Goal: Task Accomplishment & Management: Use online tool/utility

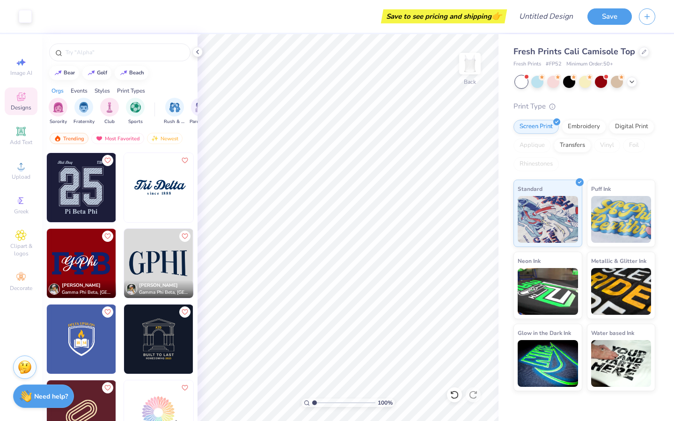
scroll to position [9099, 0]
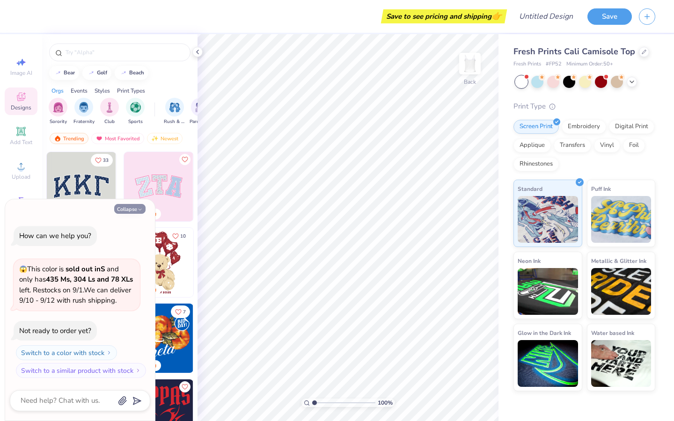
click at [135, 204] on button "Collapse" at bounding box center [129, 209] width 31 height 10
type textarea "x"
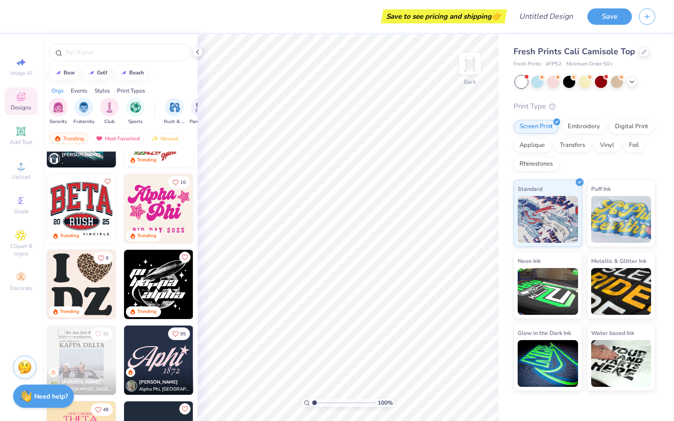
scroll to position [2022, 0]
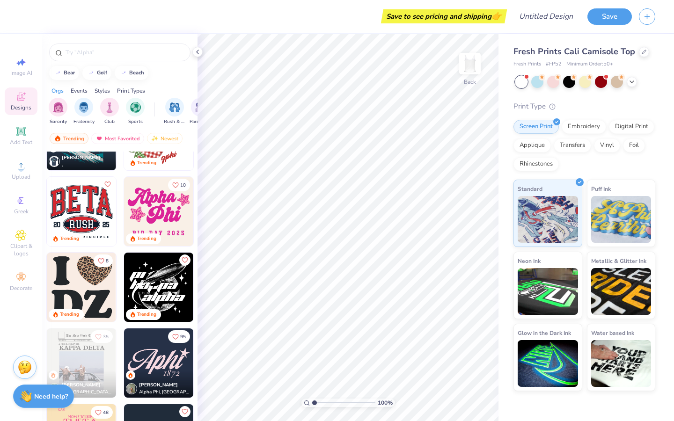
click at [152, 208] on img at bounding box center [158, 211] width 69 height 69
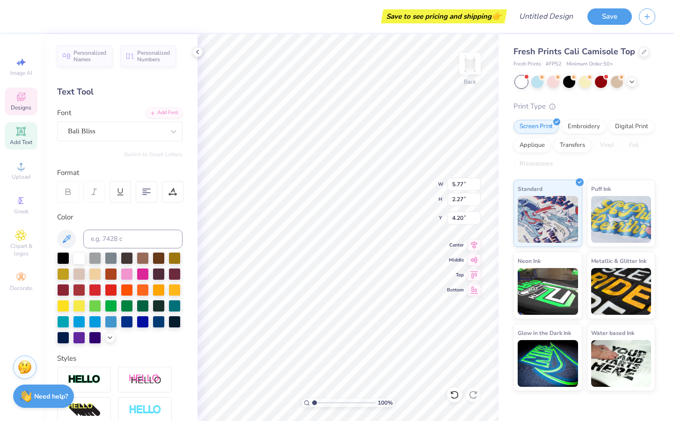
scroll to position [7, 2]
type textarea "Women in"
type input "4.09"
type input "2.37"
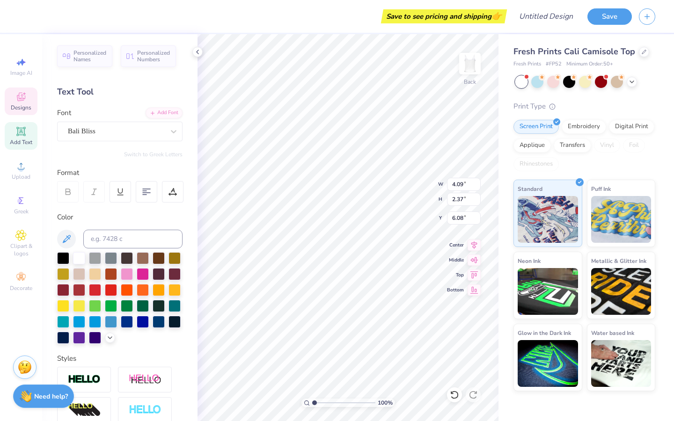
type input "6.08"
type textarea "Medicine"
type input "4.65"
type input "8.24"
type input "2.01"
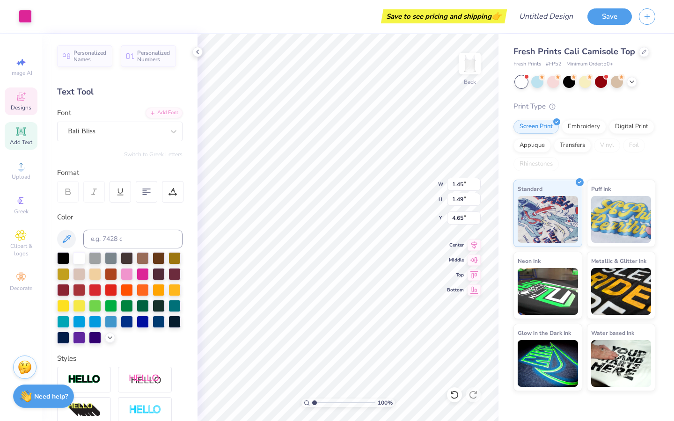
type input "4.41"
type input "6.43"
type input "1.57"
type input "4.76"
type input "9.19"
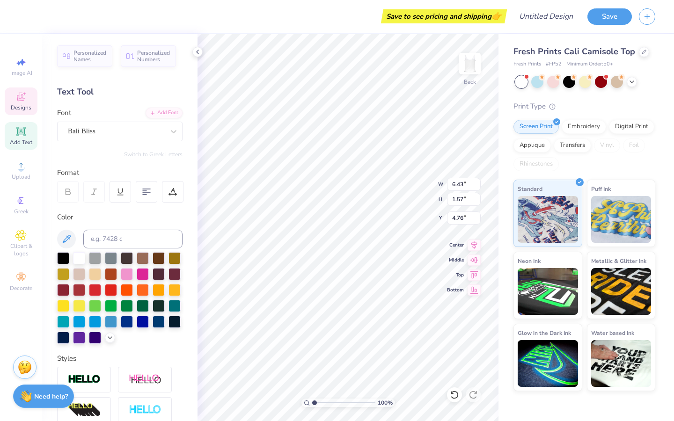
type input "2.32"
type input "6.14"
type input "6.70"
type input "1.69"
type input "6.64"
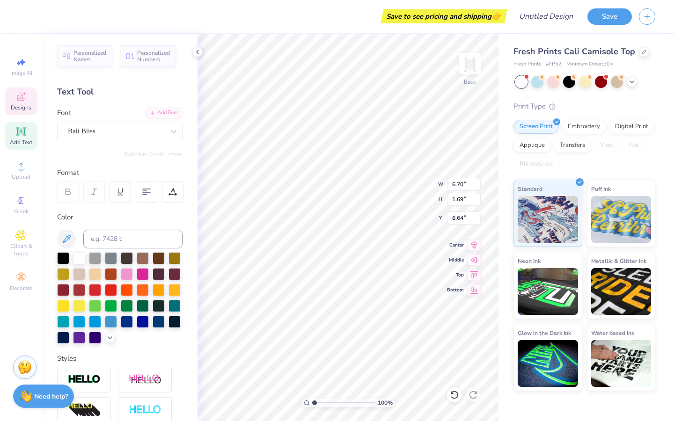
type input "6.43"
type input "1.57"
type input "2.67"
type input "6.70"
type input "1.69"
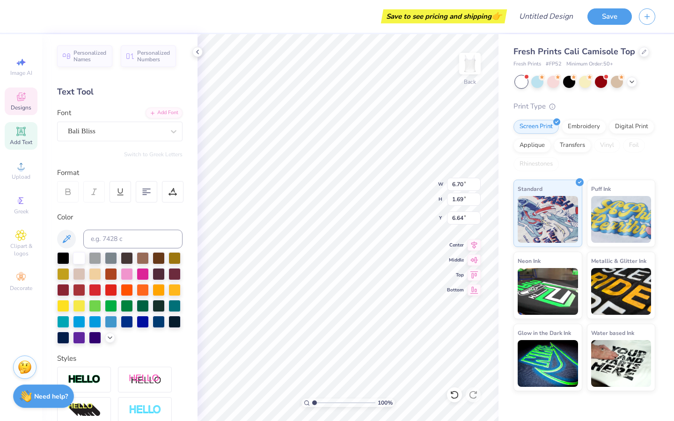
type input "4.24"
type input "1.45"
type input "1.49"
type input "4.44"
type input "6.70"
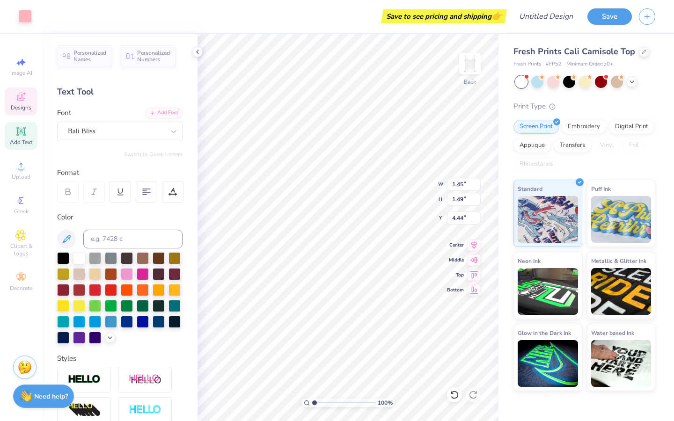
type input "1.69"
type input "4.24"
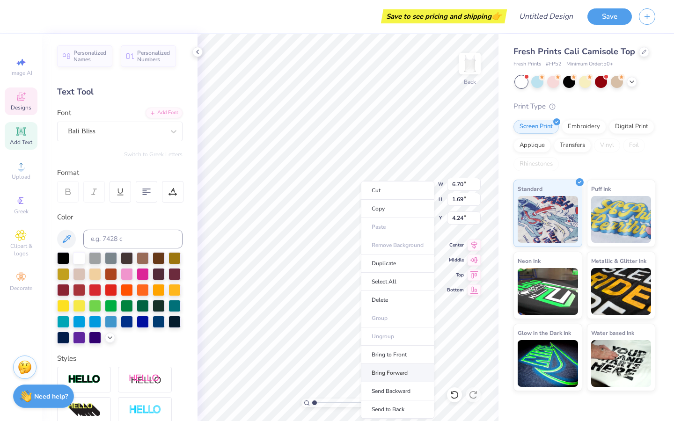
click at [408, 372] on li "Bring Forward" at bounding box center [397, 373] width 73 height 18
click at [417, 369] on li "Bring Forward" at bounding box center [405, 373] width 73 height 18
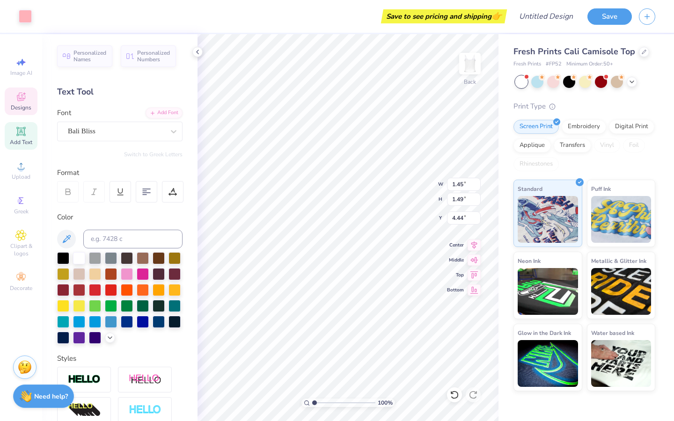
type input "4.24"
type input "1.44"
type input "2.48"
type input "6.43"
type input "1.57"
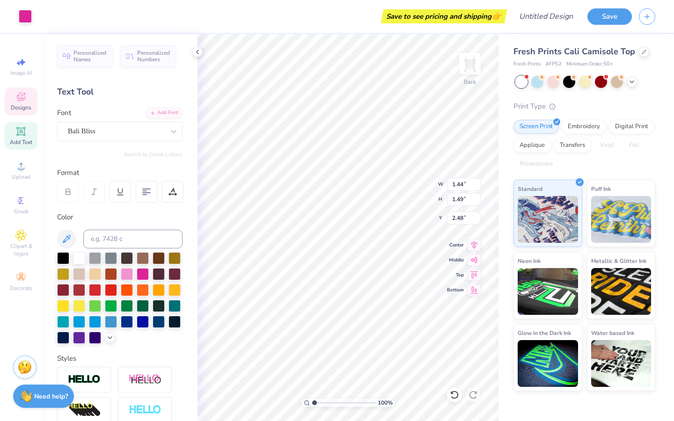
type input "2.67"
type input "5.84"
type input "1.43"
type input "2.81"
type input "6.39"
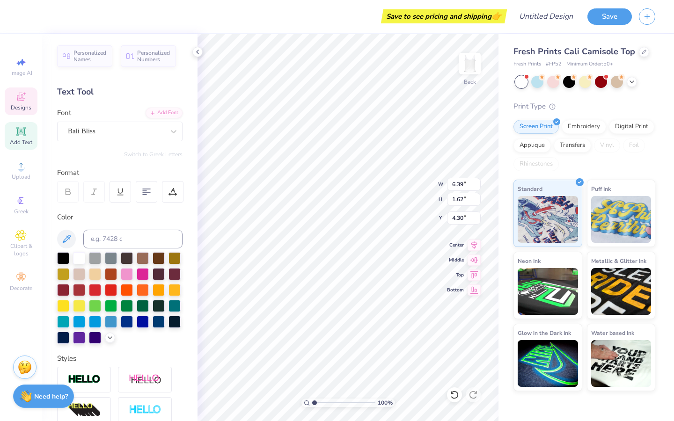
type input "1.62"
type input "4.24"
type input "1.82"
type input "1.85"
type input "6.42"
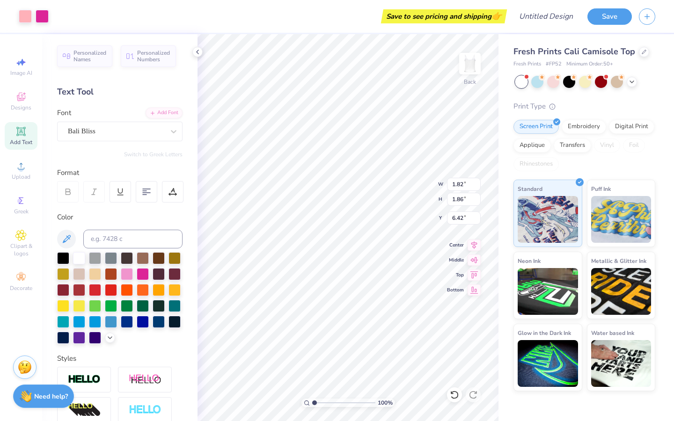
type input "3.97"
type input "2.48"
type input "1.44"
type input "2.49"
type input "2.48"
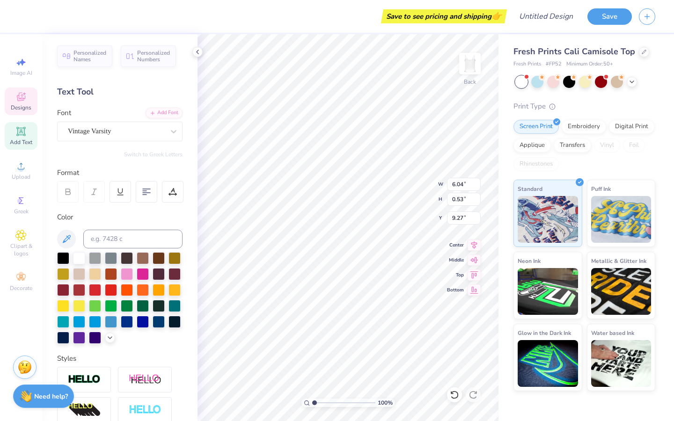
scroll to position [7, 4]
type textarea "B"
click at [133, 277] on div at bounding box center [127, 273] width 12 height 12
type input "6.39"
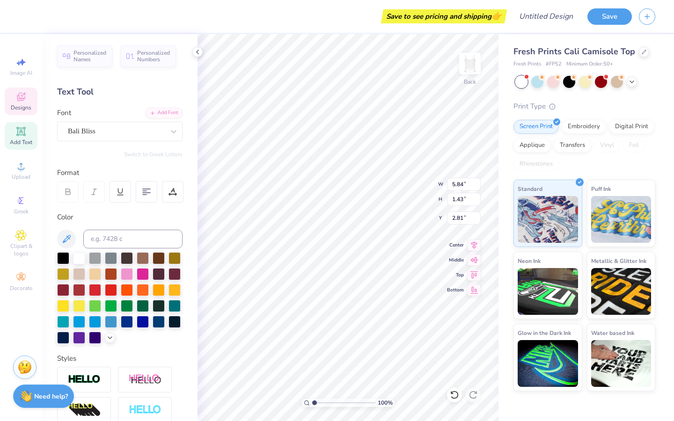
type input "1.62"
type input "4.24"
click at [133, 267] on div at bounding box center [127, 273] width 12 height 12
type input "0.56"
type input "1.45"
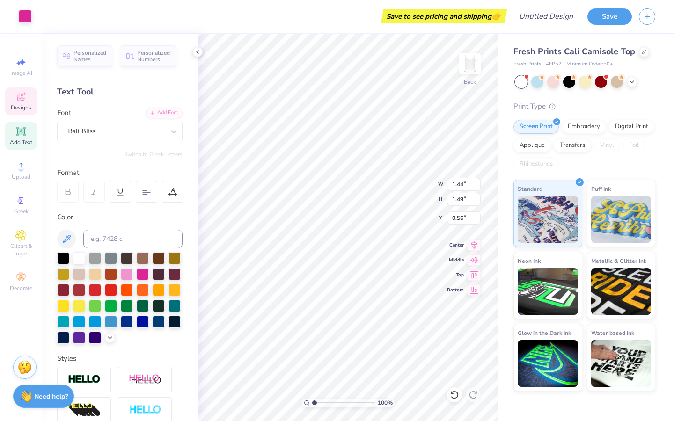
type input "2.48"
click at [69, 241] on icon at bounding box center [66, 239] width 11 height 11
type input "2.48"
click at [66, 240] on icon at bounding box center [67, 239] width 8 height 8
click at [64, 238] on icon at bounding box center [66, 239] width 11 height 11
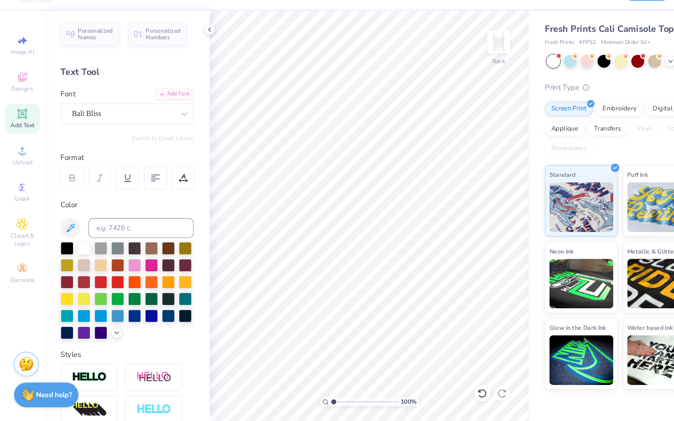
scroll to position [0, 0]
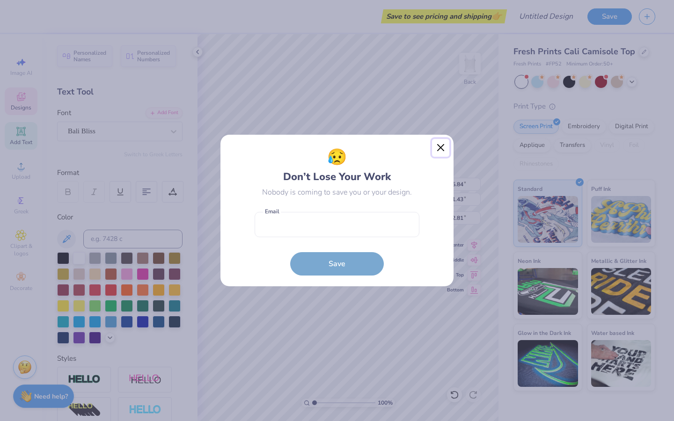
click at [440, 148] on button "Close" at bounding box center [441, 148] width 18 height 18
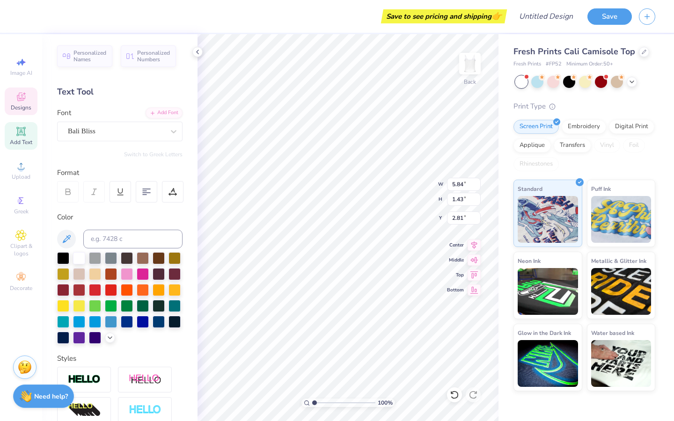
click at [593, 101] on div "Print Type" at bounding box center [584, 106] width 142 height 11
click at [66, 232] on button at bounding box center [66, 239] width 19 height 19
click at [71, 236] on icon at bounding box center [66, 239] width 11 height 11
click at [76, 344] on div at bounding box center [119, 298] width 125 height 92
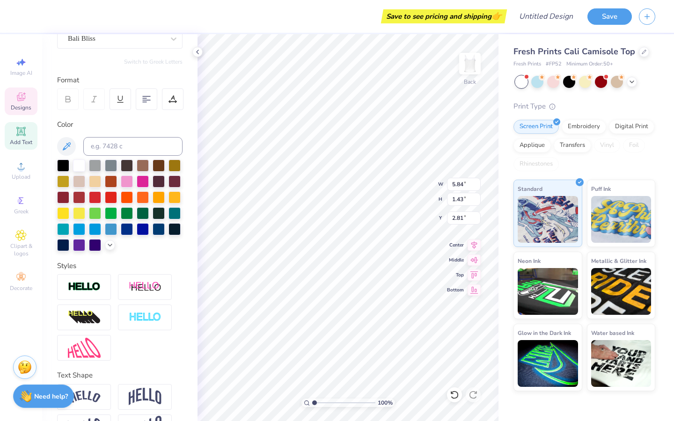
click at [508, 102] on div "Fresh Prints Cali Camisole Top Fresh Prints # FP52 Minimum Order: 50 + Print Ty…" at bounding box center [585, 212] width 175 height 357
click at [106, 248] on icon at bounding box center [109, 244] width 7 height 7
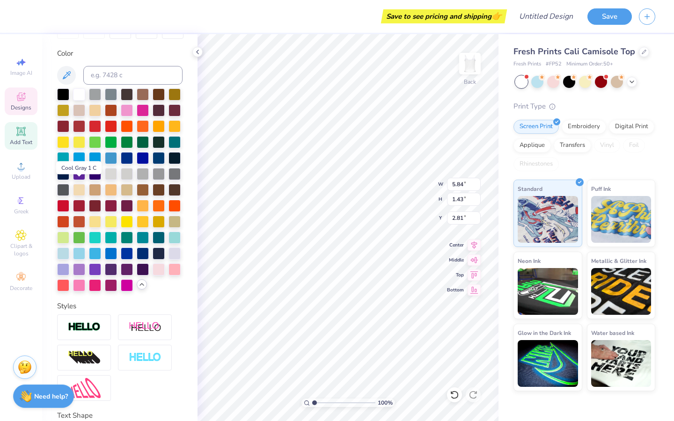
scroll to position [167, 0]
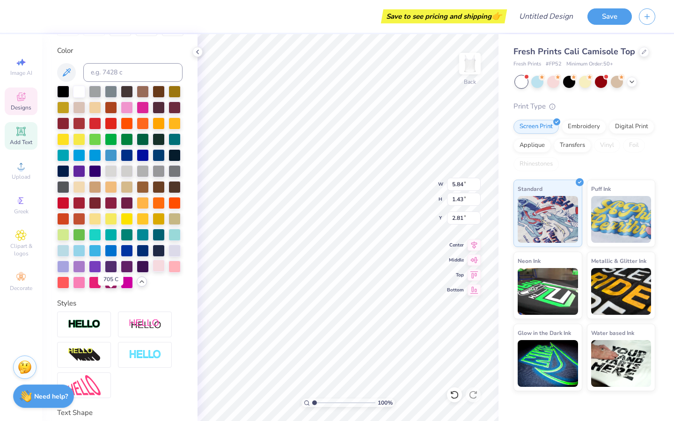
click at [153, 272] on div at bounding box center [159, 266] width 12 height 12
click at [85, 288] on div at bounding box center [79, 282] width 12 height 12
click at [168, 272] on div at bounding box center [174, 266] width 12 height 12
click at [85, 288] on div at bounding box center [79, 282] width 12 height 12
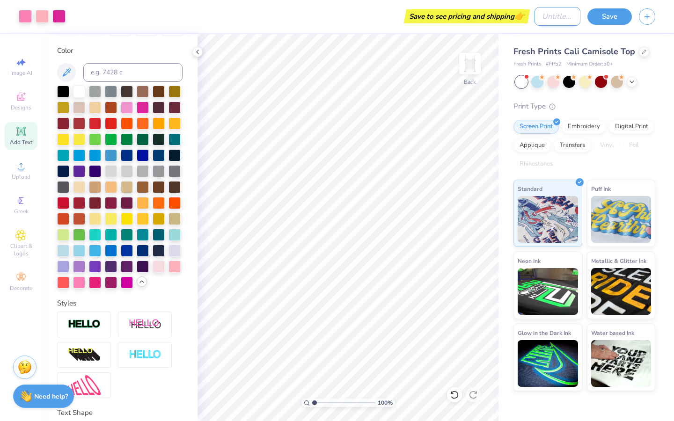
click at [534, 22] on input "Design Title" at bounding box center [557, 16] width 46 height 19
type input "women in medicine stars"
click at [609, 19] on button "Save" at bounding box center [609, 15] width 44 height 16
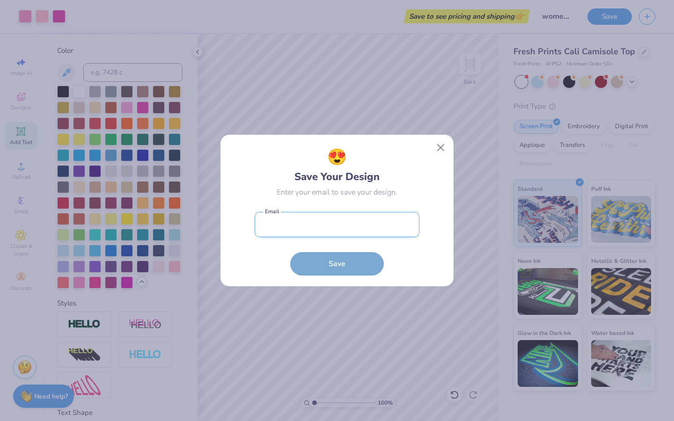
click at [315, 233] on input "email" at bounding box center [337, 225] width 165 height 26
type input "[EMAIL_ADDRESS][DOMAIN_NAME]"
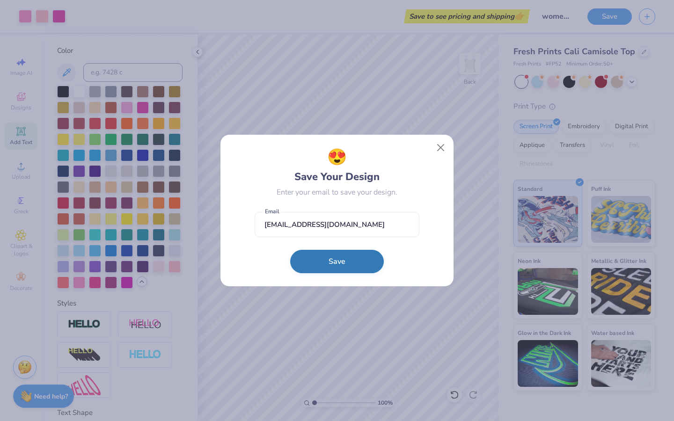
click at [351, 258] on button "Save" at bounding box center [337, 261] width 94 height 23
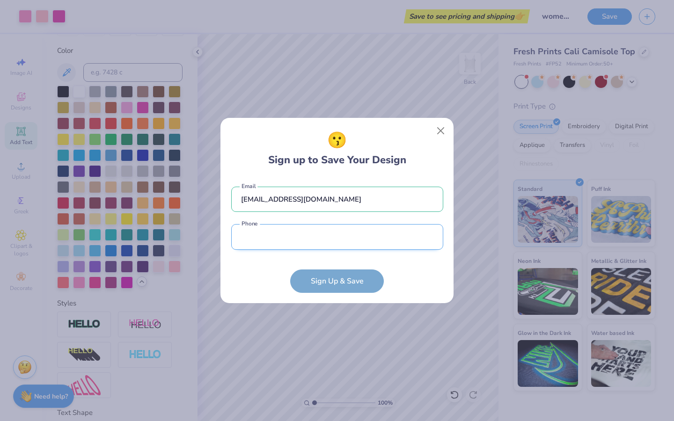
click at [329, 246] on input "tel" at bounding box center [337, 237] width 212 height 26
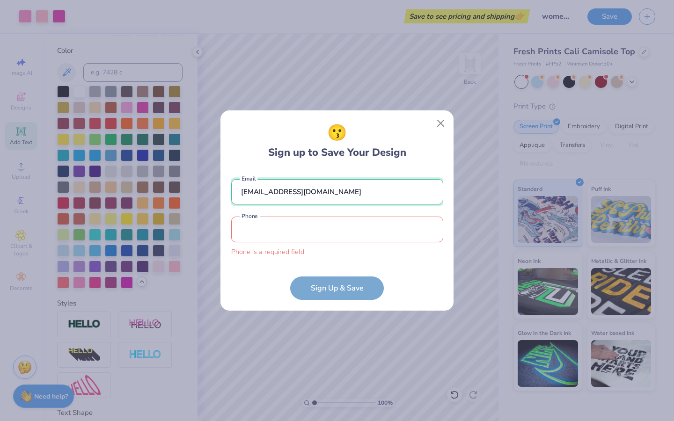
drag, startPoint x: 330, startPoint y: 199, endPoint x: 223, endPoint y: 193, distance: 107.3
click at [223, 193] on div "😗 Sign up to Save Your Design [EMAIL_ADDRESS][DOMAIN_NAME] Email Phone is a req…" at bounding box center [336, 210] width 233 height 200
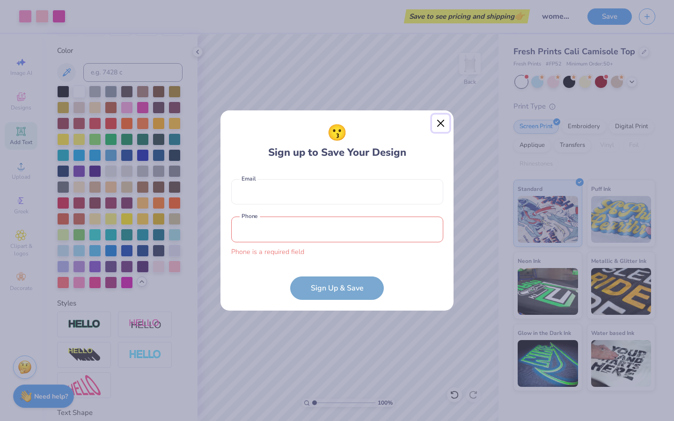
click at [441, 117] on button "Close" at bounding box center [441, 124] width 18 height 18
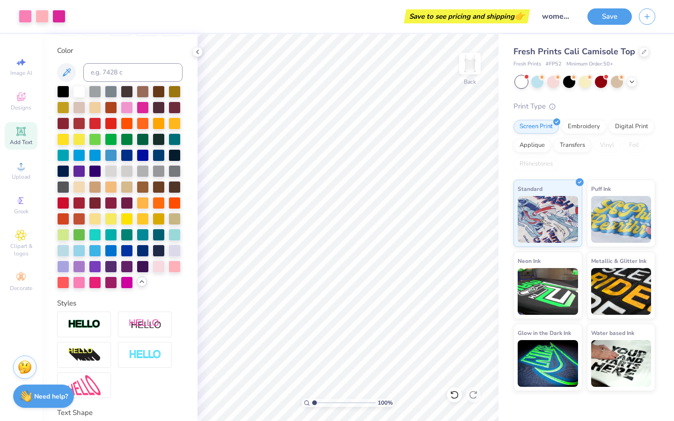
click at [609, 25] on div "Save" at bounding box center [630, 16] width 87 height 33
click at [609, 20] on button "Save" at bounding box center [609, 15] width 44 height 16
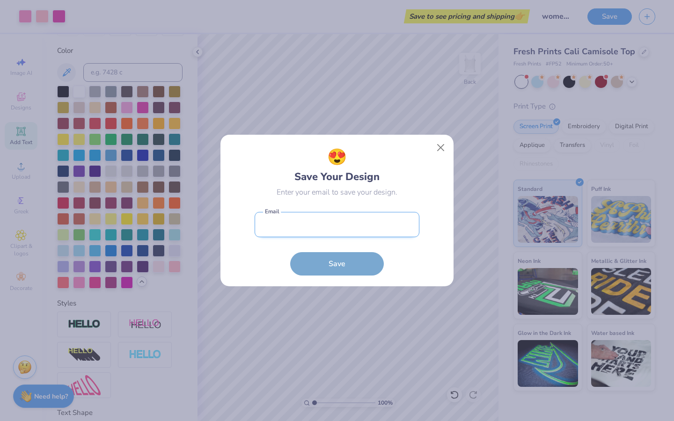
click at [305, 232] on input "email" at bounding box center [337, 225] width 165 height 26
type input "[EMAIL_ADDRESS][DOMAIN_NAME]"
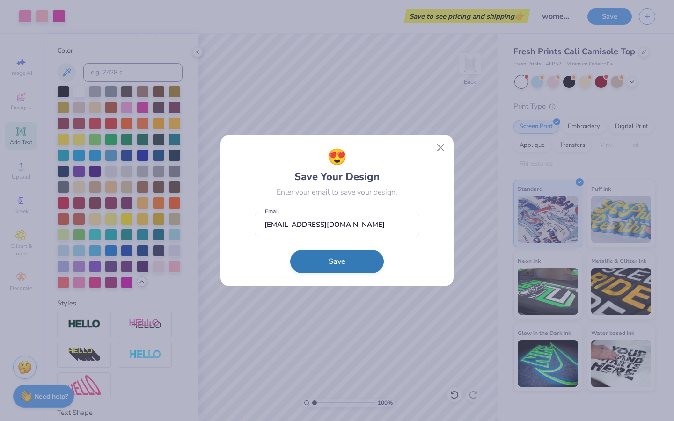
click at [352, 260] on button "Save" at bounding box center [337, 261] width 94 height 23
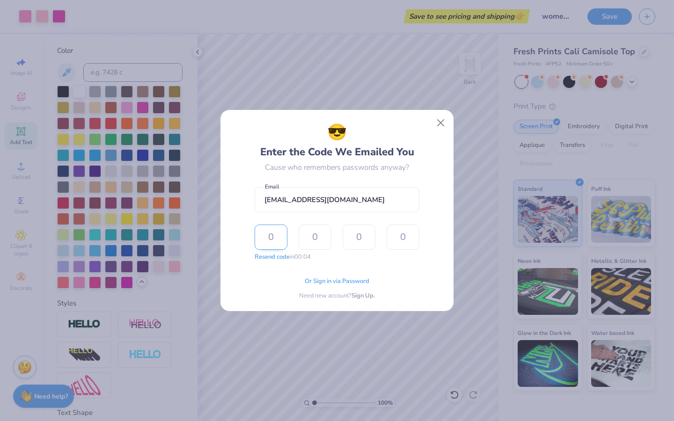
type input "8"
type input "3"
type input "9"
type input "1"
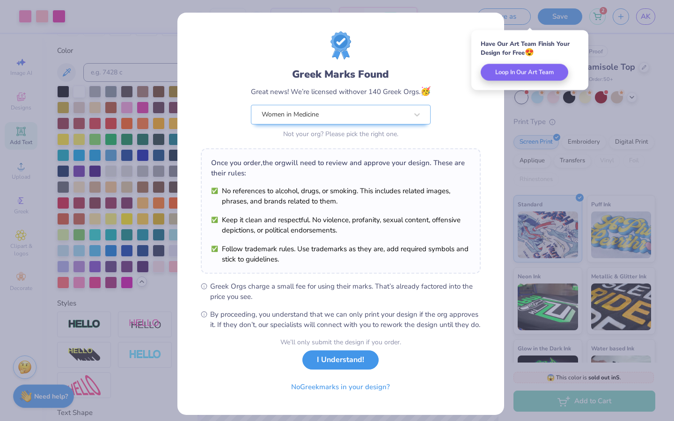
click at [354, 370] on button "I Understand!" at bounding box center [340, 360] width 76 height 19
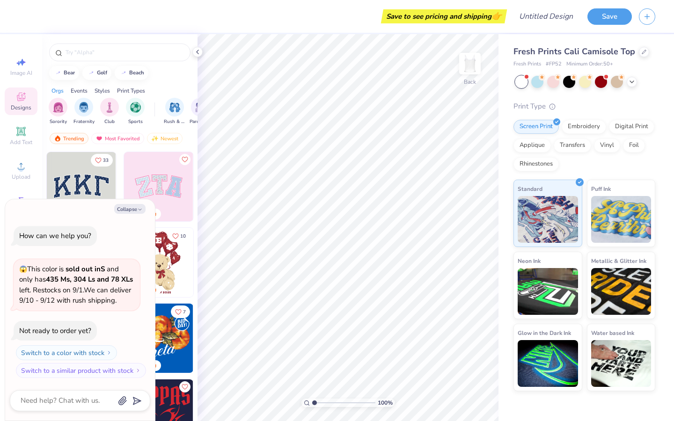
type textarea "x"
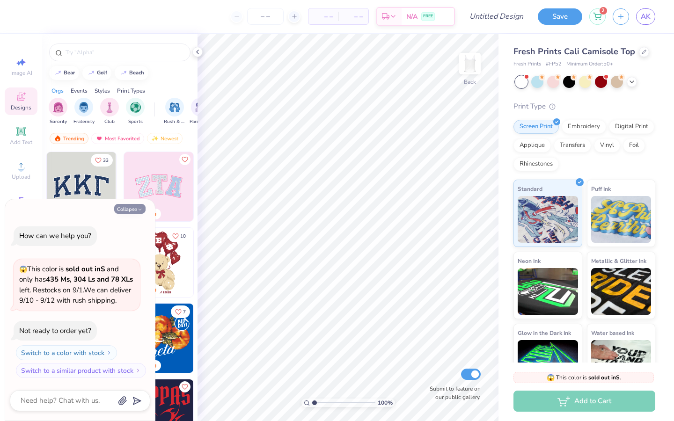
click at [134, 204] on button "Collapse" at bounding box center [129, 209] width 31 height 10
type textarea "x"
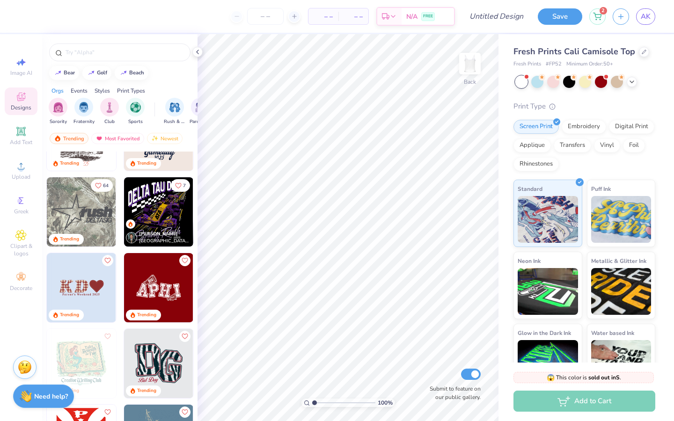
scroll to position [1417, 0]
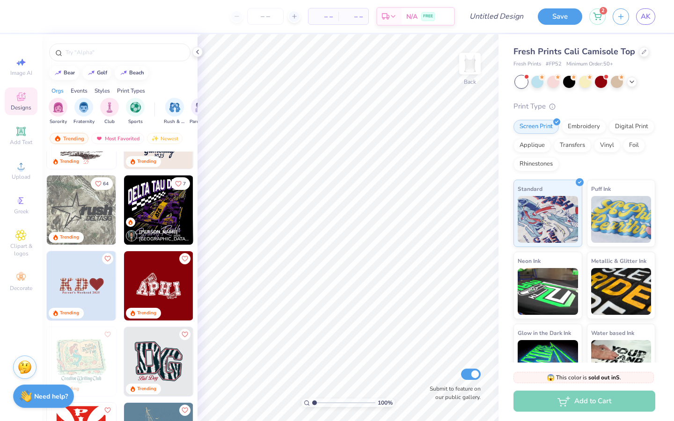
click at [89, 293] on img at bounding box center [81, 285] width 69 height 69
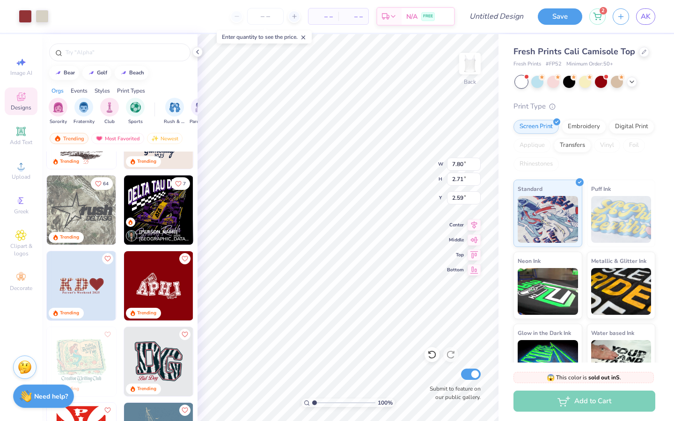
type input "2.59"
type input "2.18"
type input "2.40"
type input "2.20"
type input "2.59"
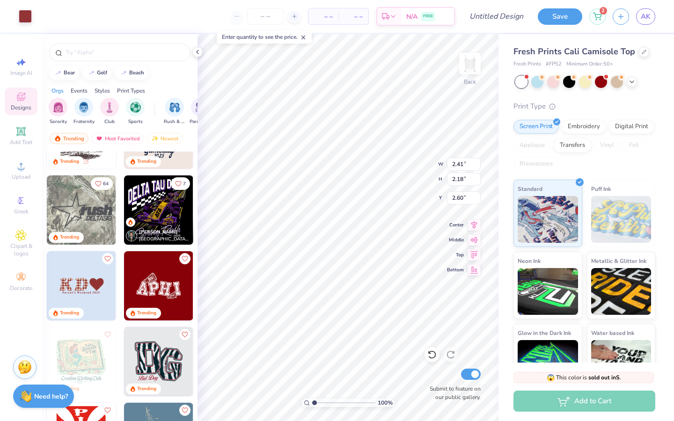
type input "2.17"
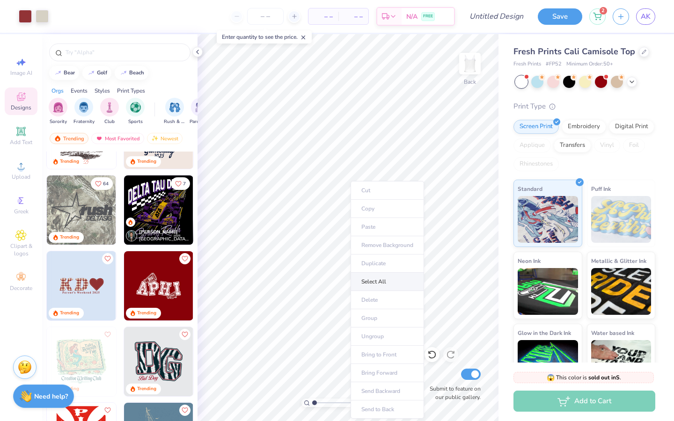
click at [375, 285] on li "Select All" at bounding box center [387, 282] width 73 height 18
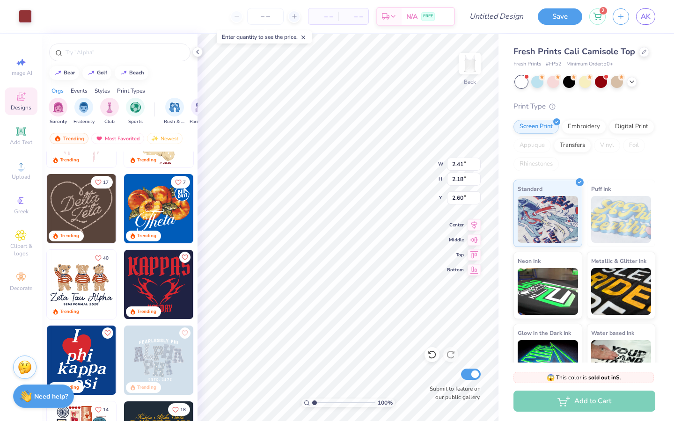
scroll to position [0, 0]
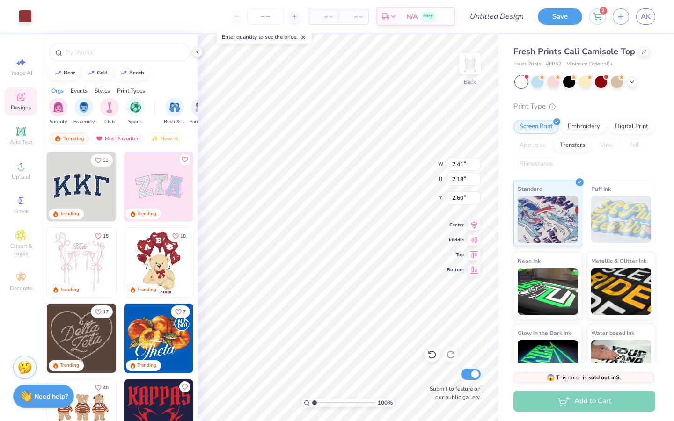
type input "2.17"
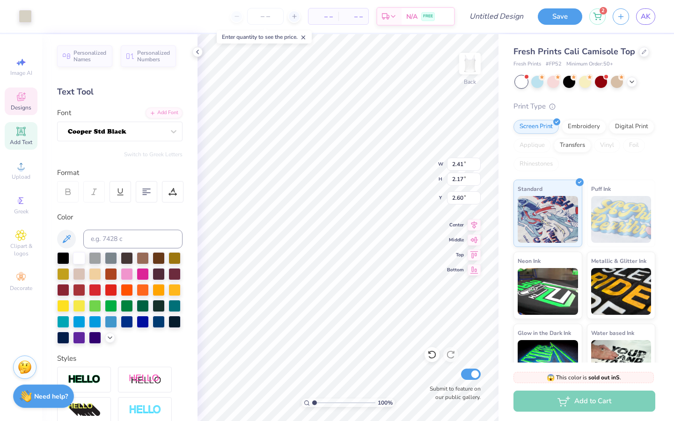
type input "2.40"
type input "2.20"
type input "2.59"
click at [27, 137] on div "Add Text" at bounding box center [21, 136] width 33 height 28
type input "3.96"
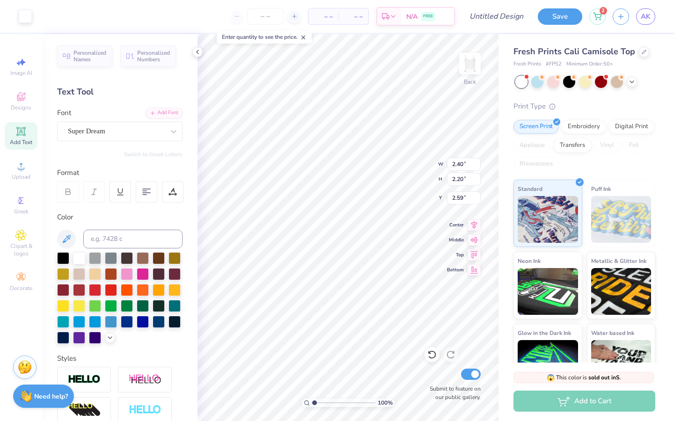
type input "1.15"
type input "6.43"
type input "2.40"
type input "2.20"
type input "2.59"
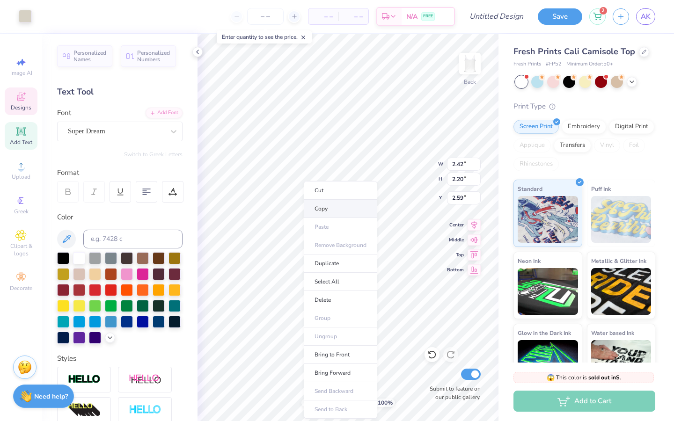
click at [319, 207] on li "Copy" at bounding box center [340, 209] width 73 height 18
type input "3.96"
type input "1.15"
type input "6.43"
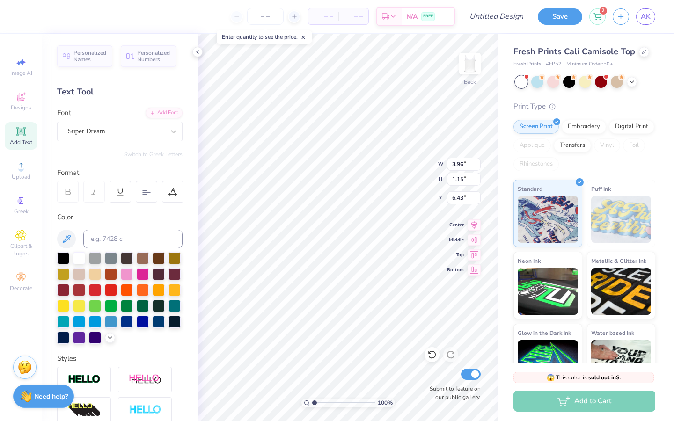
type input "2.42"
type input "2.20"
type input "2.59"
type input "3.96"
type input "1.15"
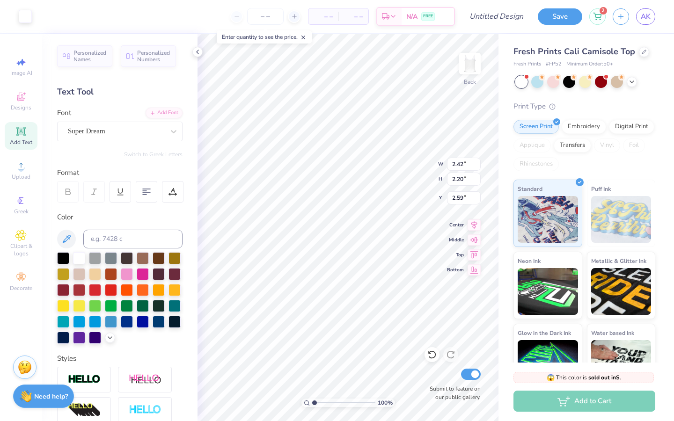
type input "6.43"
click at [373, 228] on li "Paste" at bounding box center [380, 227] width 73 height 18
type input "2.42"
type input "2.20"
type input "5.97"
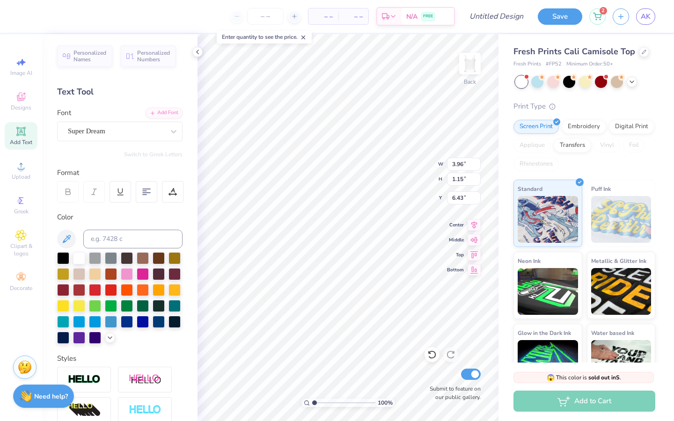
scroll to position [7, 1]
type textarea "T"
type textarea "W"
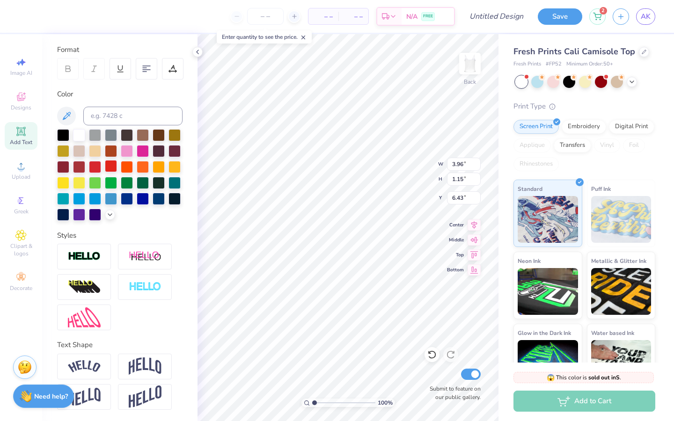
scroll to position [0, 0]
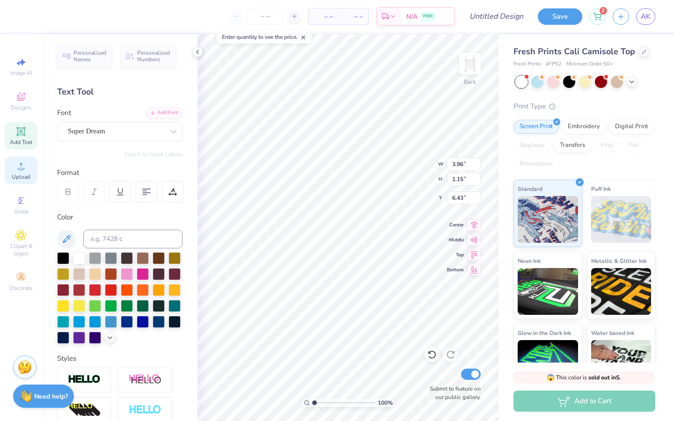
click at [22, 170] on circle at bounding box center [20, 169] width 5 height 5
type input "1.36"
type input "1.14"
type input "7.00"
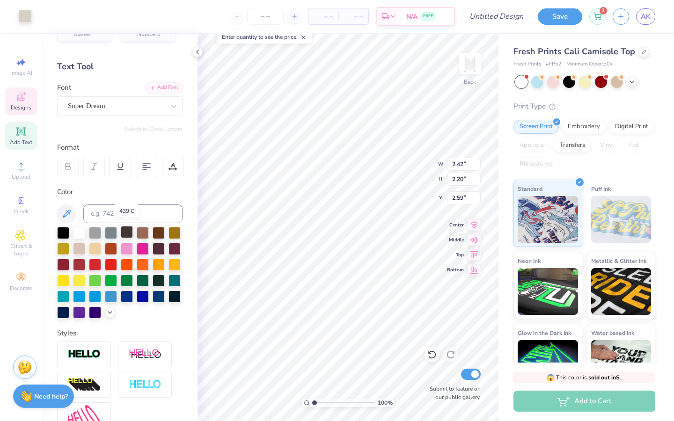
scroll to position [28, 0]
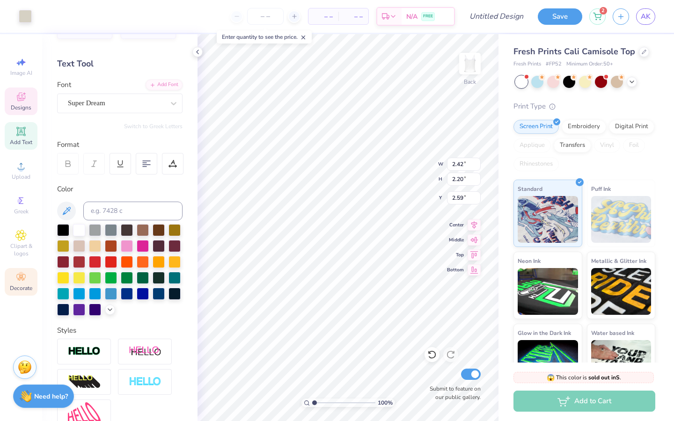
click at [24, 285] on span "Decorate" at bounding box center [21, 288] width 22 height 7
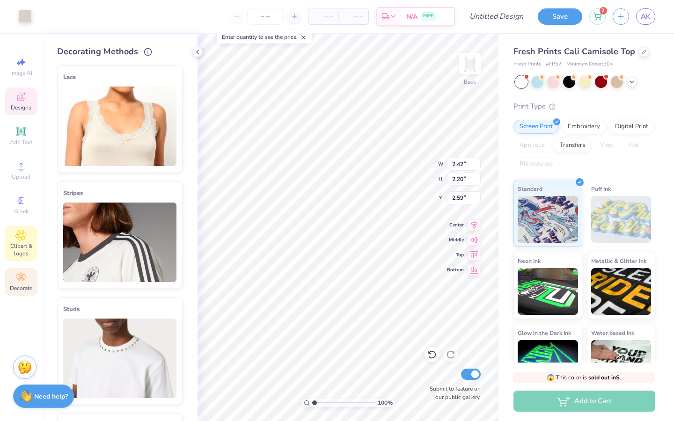
click at [22, 243] on span "Clipart & logos" at bounding box center [21, 249] width 33 height 15
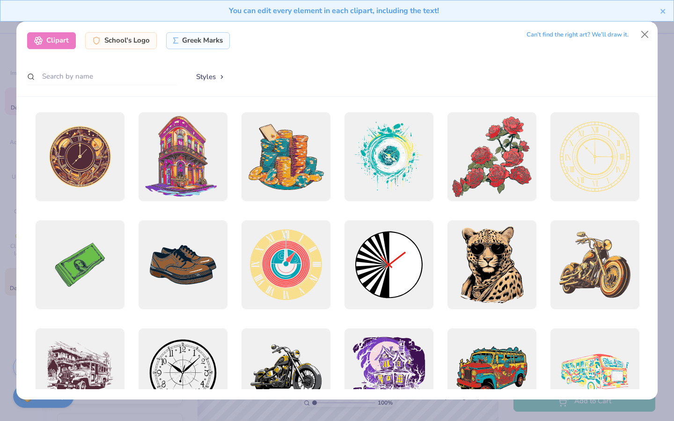
click at [113, 87] on div "Clipart School's Logo Greek Marks Can’t find the right art? We’ll draw it. Styl…" at bounding box center [336, 59] width 641 height 75
click at [113, 84] on input "text" at bounding box center [102, 76] width 150 height 17
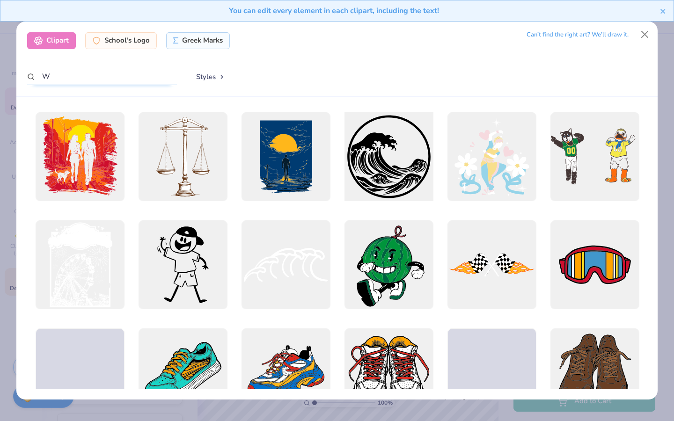
type input "W"
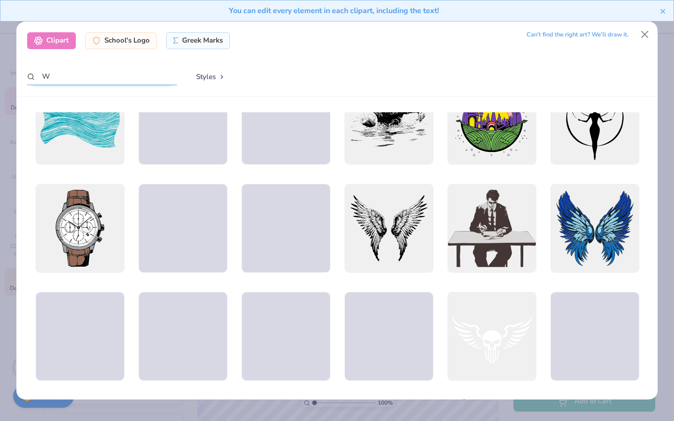
scroll to position [469, 0]
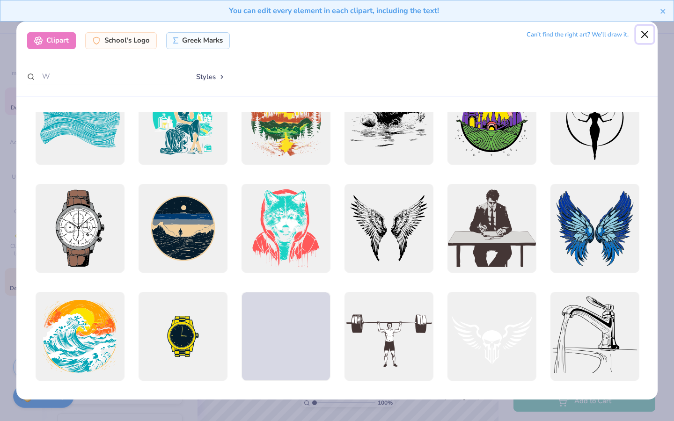
click at [646, 34] on button "Close" at bounding box center [645, 35] width 18 height 18
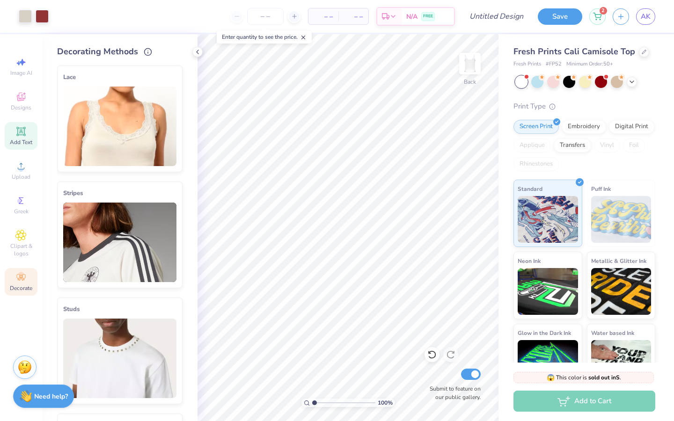
click at [22, 131] on icon at bounding box center [20, 131] width 9 height 9
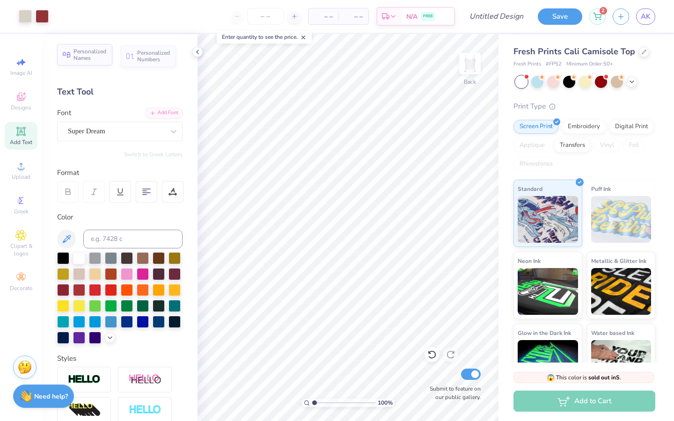
click at [102, 58] on span "Personalized Names" at bounding box center [89, 54] width 33 height 13
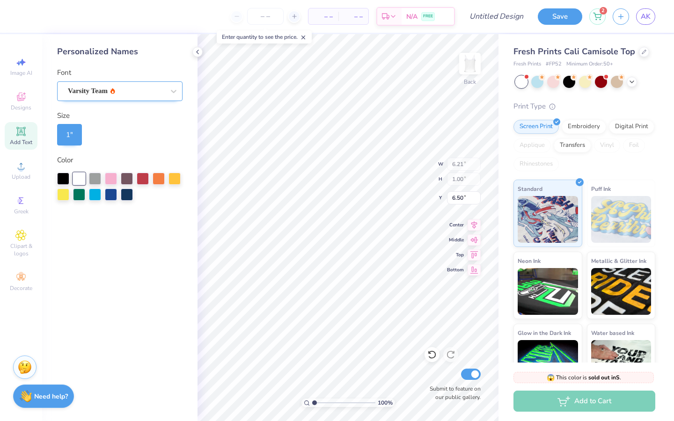
click at [132, 96] on div "Varsity Team" at bounding box center [116, 91] width 98 height 15
click at [98, 178] on div at bounding box center [95, 178] width 12 height 12
click at [20, 102] on icon at bounding box center [20, 96] width 11 height 11
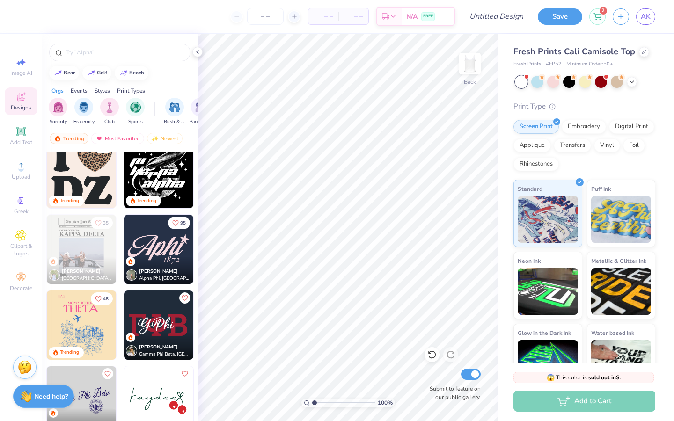
scroll to position [2016, 0]
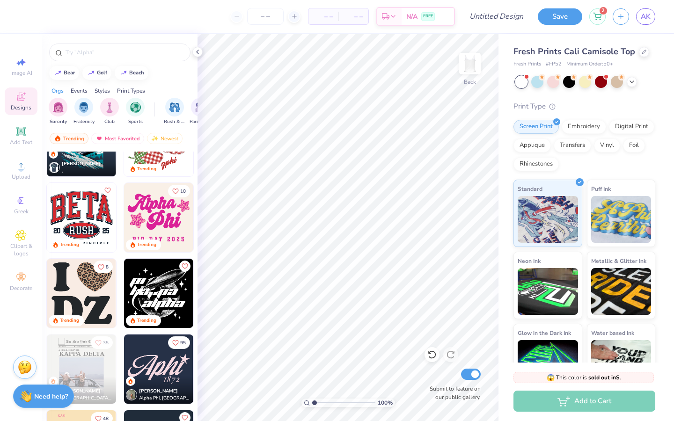
click at [84, 282] on img at bounding box center [81, 293] width 69 height 69
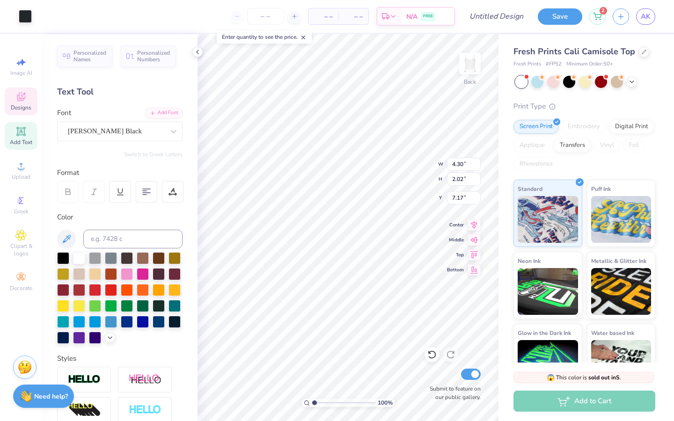
scroll to position [7, 1]
type textarea "WIM"
type input "2.39"
type input "2.04"
type input "2.39"
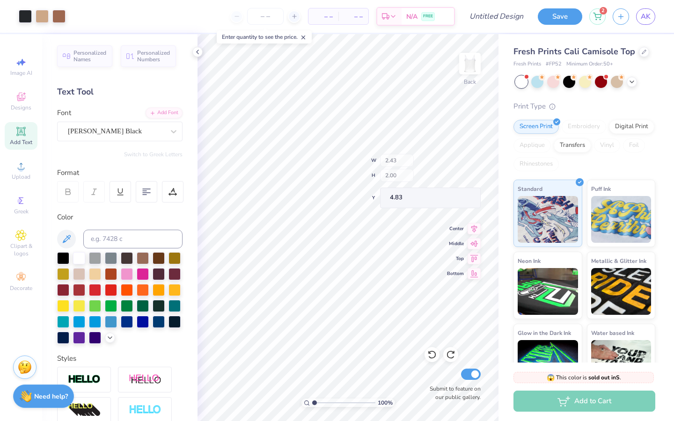
type input "2.44"
type input "2.06"
type input "4.81"
type input "2.08"
type input "1.17"
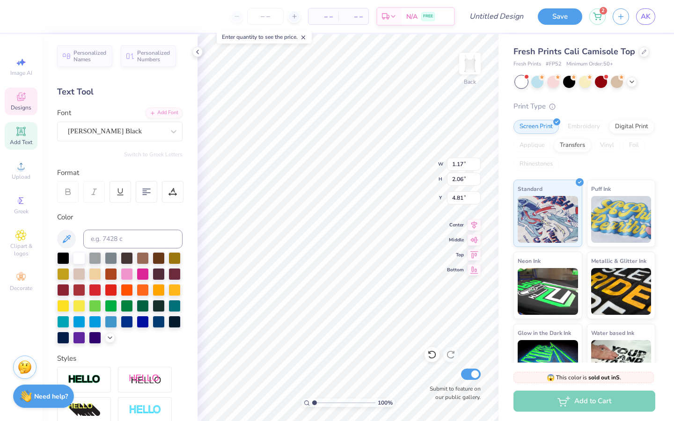
type input "2.04"
type input "2.44"
type input "2.08"
type input "1.87"
type input "1.89"
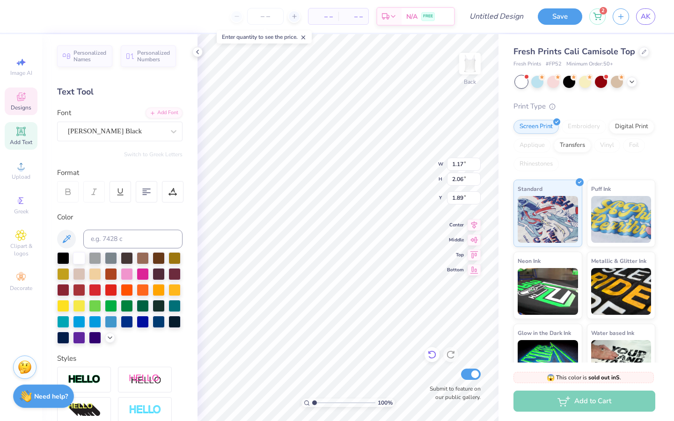
type input "1.49"
type input "2.63"
type input "1.14"
type input "1.17"
type input "2.06"
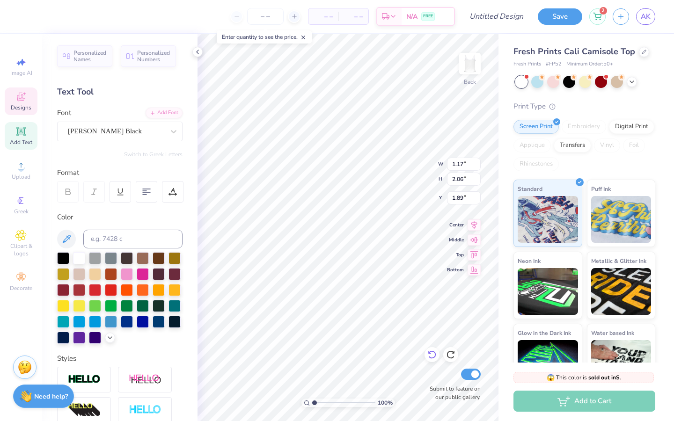
type input "1.87"
type input "6.78"
type input "2.01"
type input "4.40"
type input "5.55"
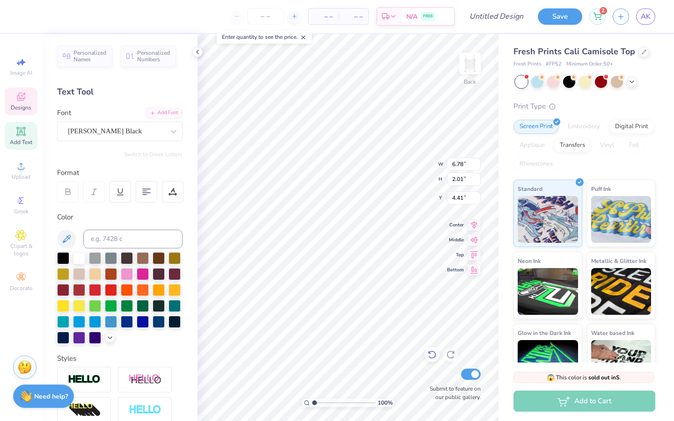
type input "1.64"
type input "4.34"
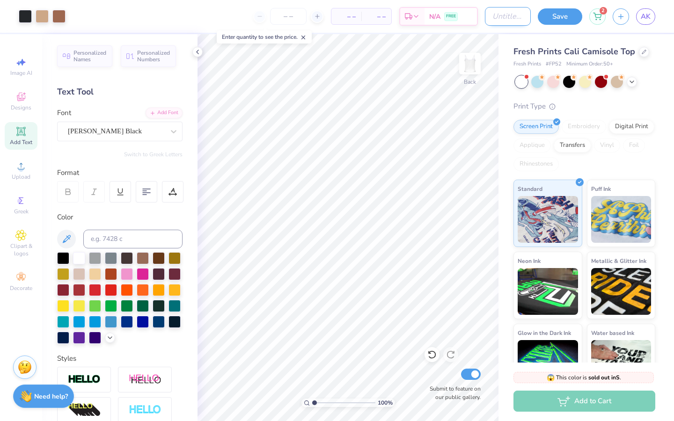
click at [491, 13] on input "Design Title" at bounding box center [508, 16] width 46 height 19
type input "I heart wim cheetah"
click at [569, 15] on button "Save" at bounding box center [560, 15] width 44 height 16
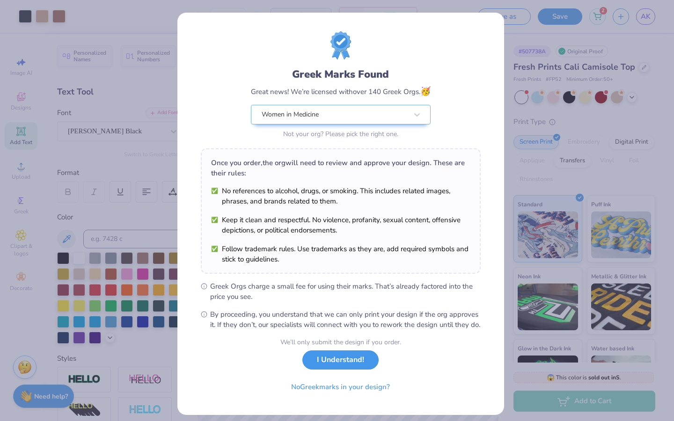
click at [333, 370] on button "I Understand!" at bounding box center [340, 360] width 76 height 19
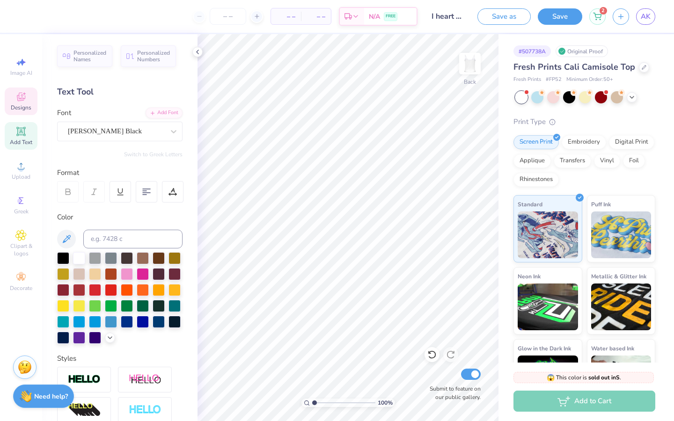
click at [30, 101] on div "Designs" at bounding box center [21, 102] width 33 height 28
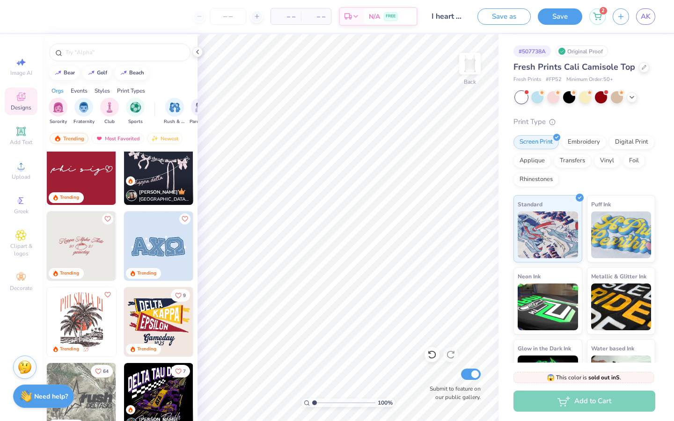
scroll to position [1229, 0]
click at [149, 354] on div "Trending" at bounding box center [143, 349] width 35 height 11
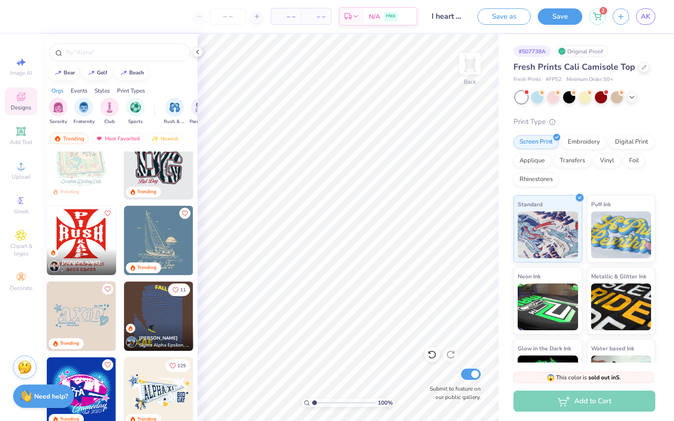
scroll to position [1615, 0]
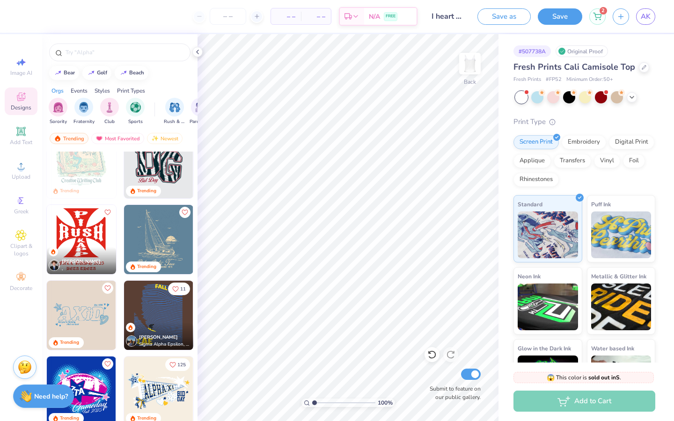
click at [152, 173] on img at bounding box center [158, 163] width 69 height 69
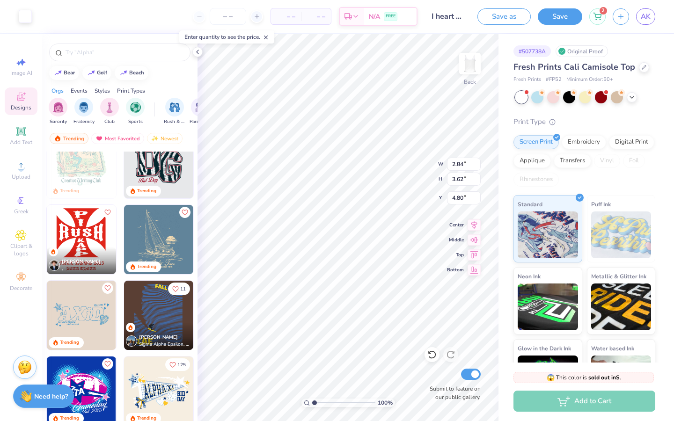
type input "3.04"
type input "3.84"
type input "4.70"
type input "2.83"
type input "3.64"
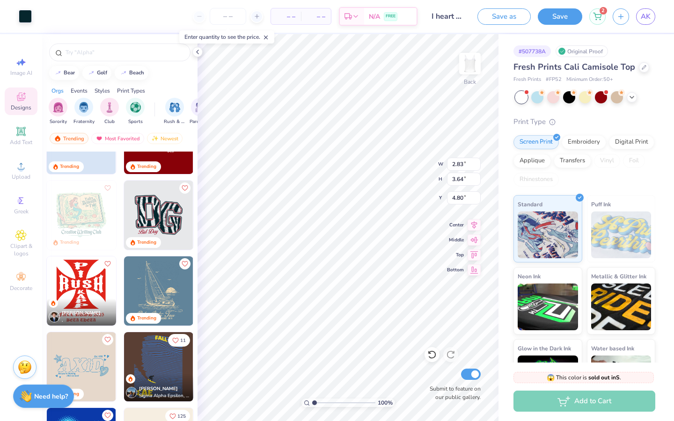
scroll to position [1564, 0]
